Goal: Information Seeking & Learning: Learn about a topic

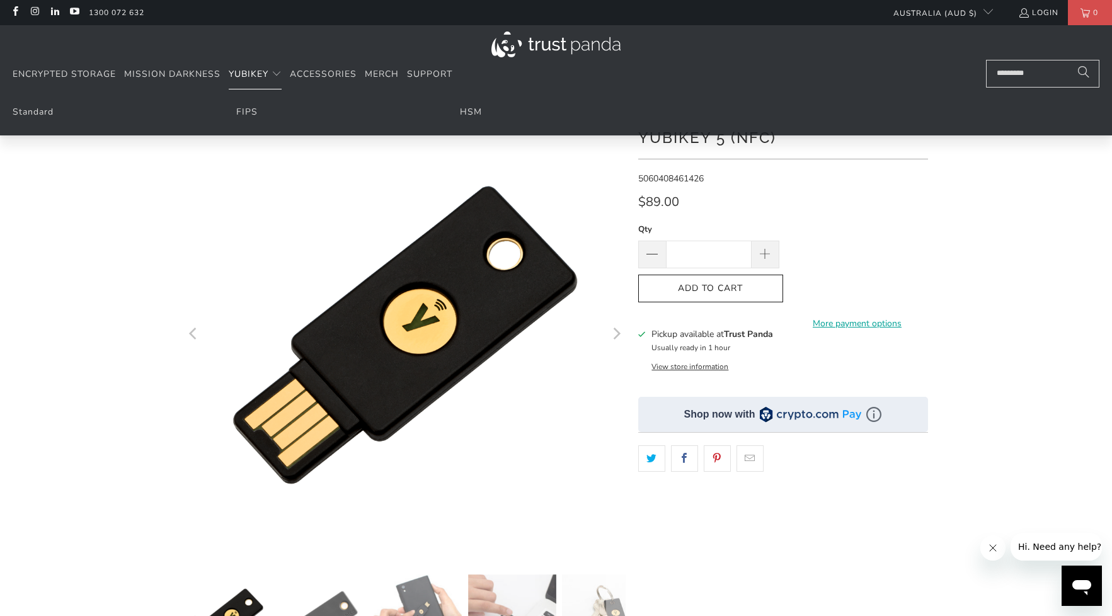
click at [266, 73] on span "YubiKey" at bounding box center [249, 74] width 40 height 12
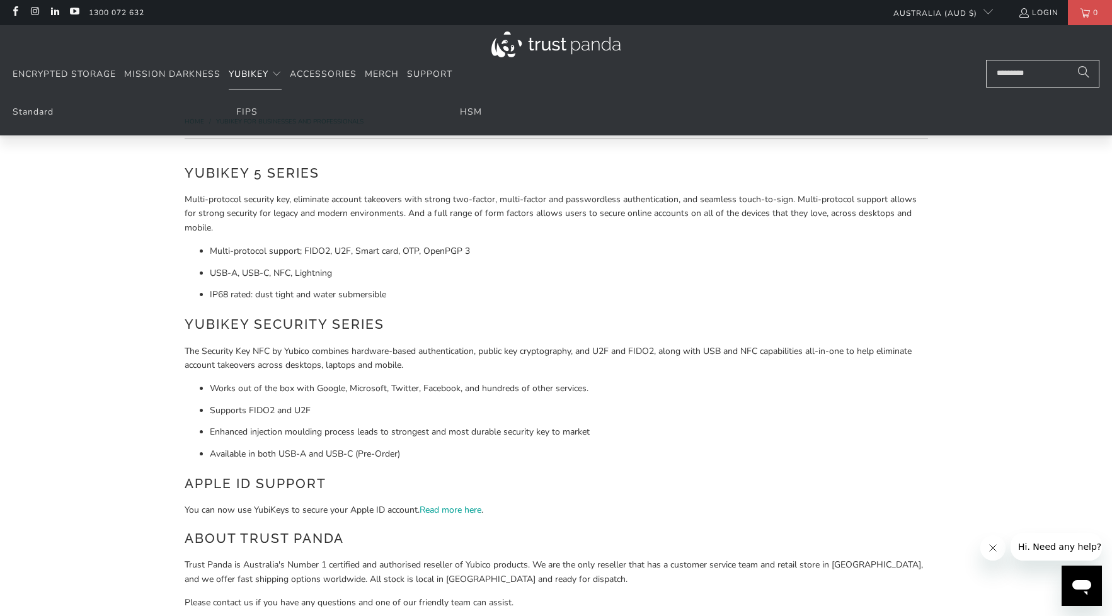
click at [493, 118] on li "HSM" at bounding box center [556, 112] width 192 height 14
click at [481, 111] on link "HSM" at bounding box center [471, 112] width 22 height 12
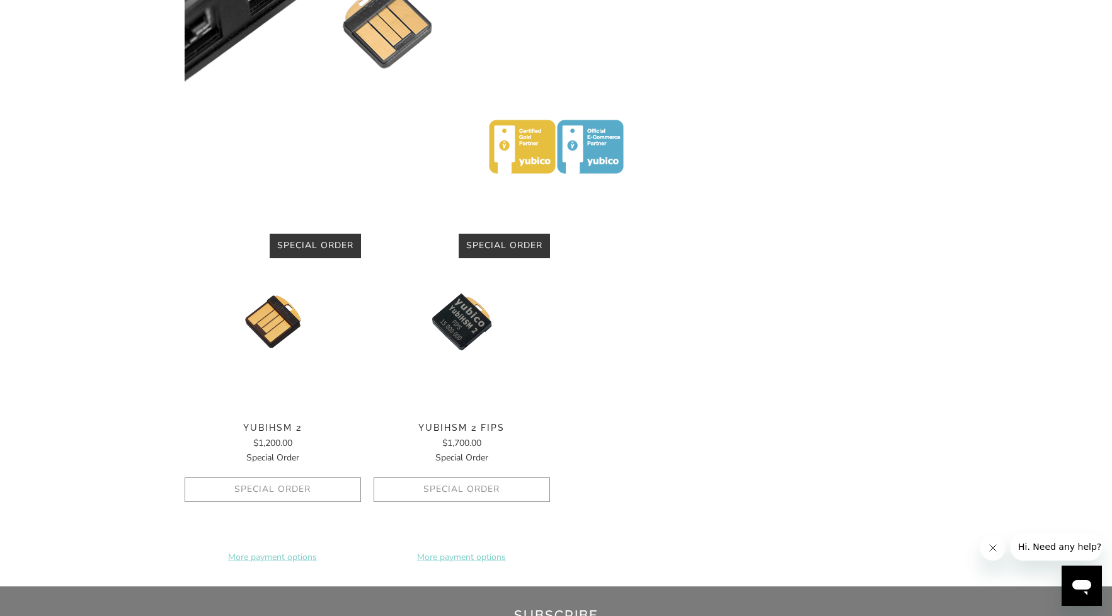
scroll to position [378, 0]
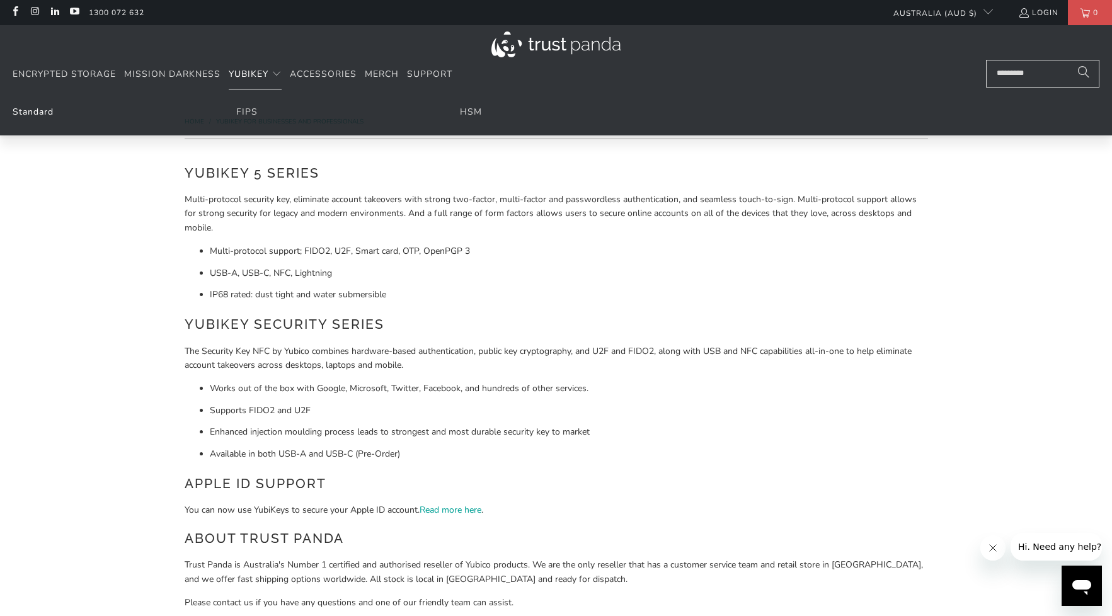
click at [38, 117] on link "Standard" at bounding box center [33, 112] width 41 height 12
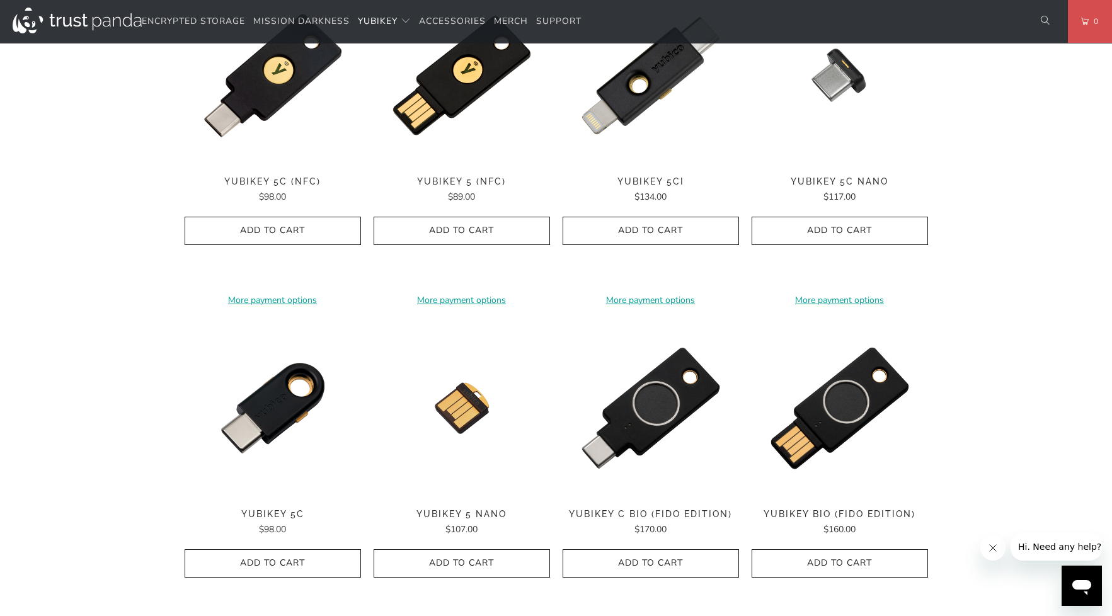
scroll to position [671, 0]
